Goal: Find specific page/section: Find specific page/section

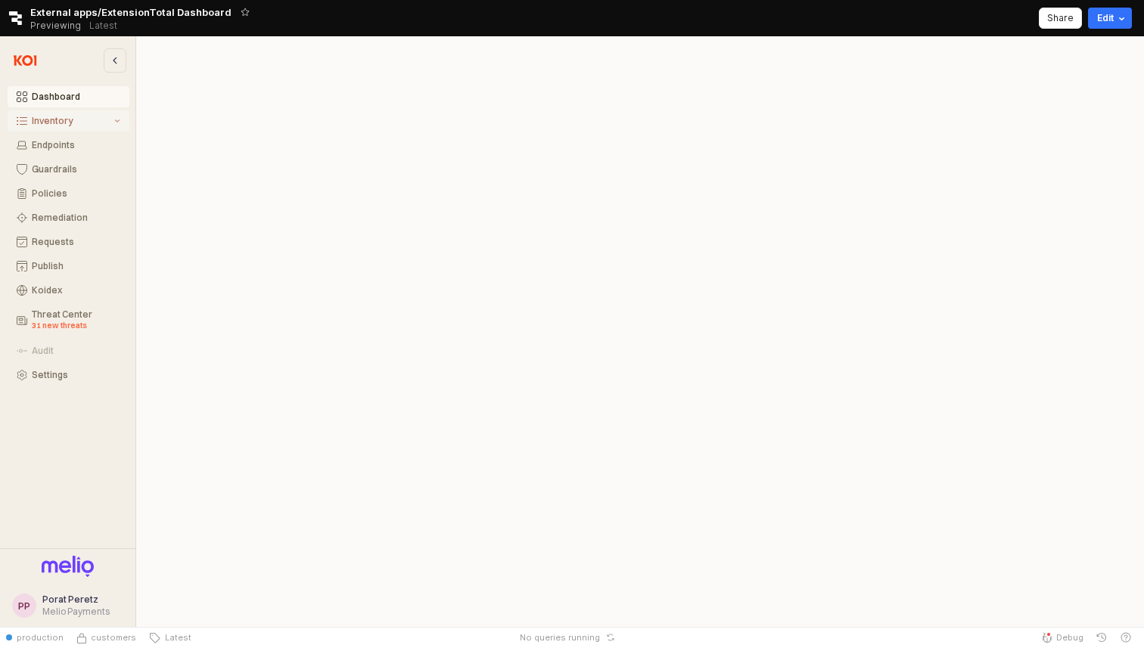
click at [113, 120] on div "Inventory" at bounding box center [115, 121] width 9 height 6
